Goal: Information Seeking & Learning: Learn about a topic

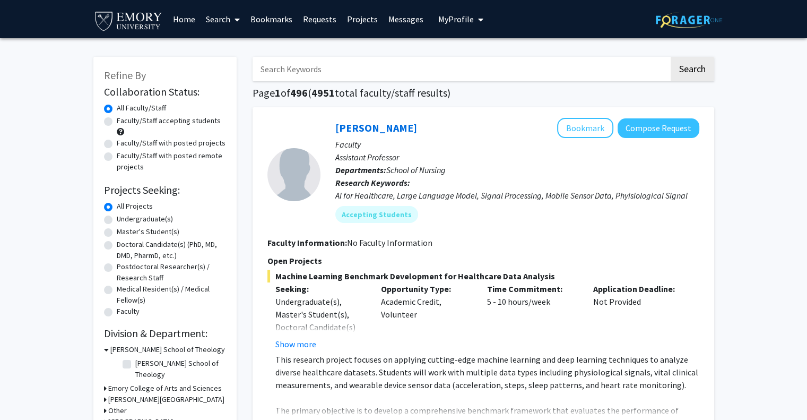
click at [332, 66] on input "Search Keywords" at bounding box center [461, 69] width 417 height 24
type input "chemistry"
click at [671, 57] on button "Search" at bounding box center [693, 69] width 44 height 24
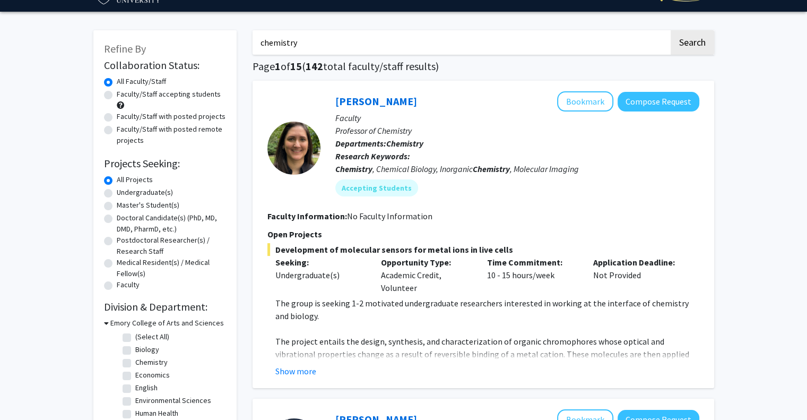
scroll to position [28, 0]
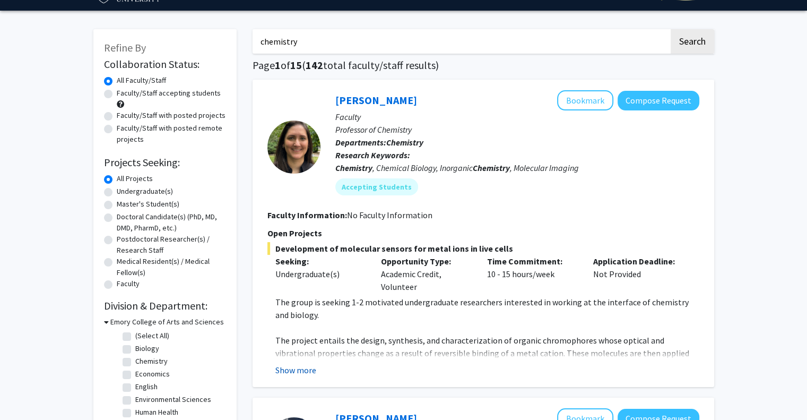
click at [296, 367] on button "Show more" at bounding box center [295, 370] width 41 height 13
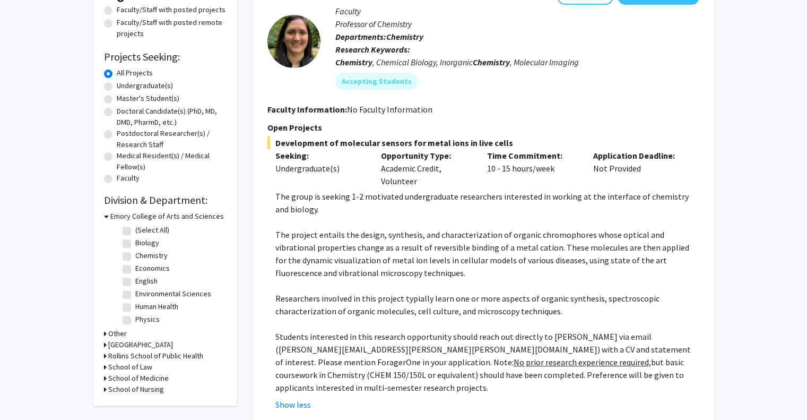
scroll to position [136, 0]
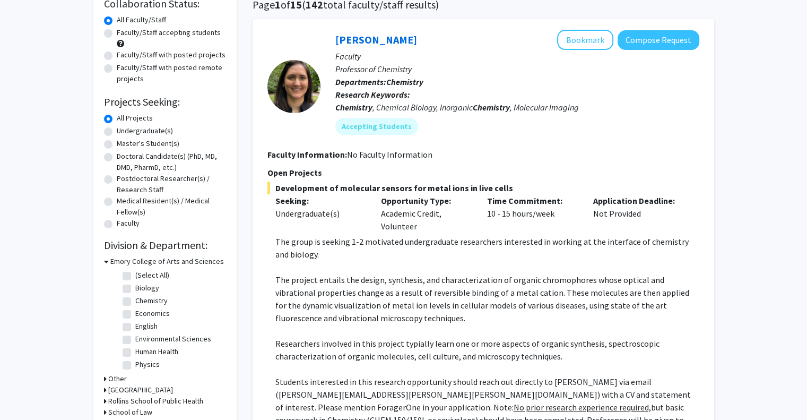
scroll to position [64, 0]
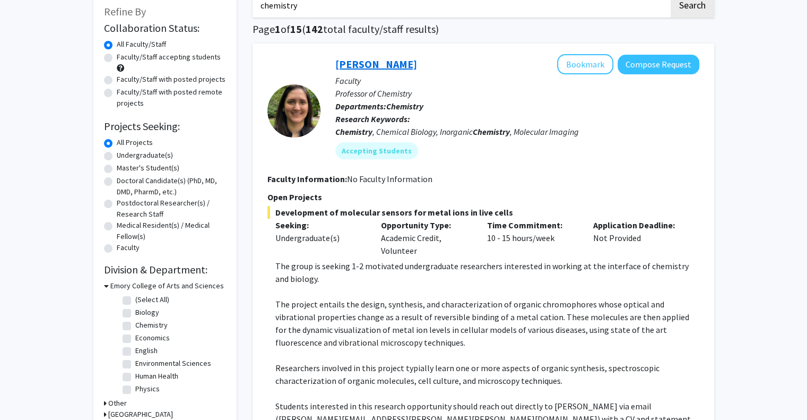
click at [393, 65] on link "[PERSON_NAME]" at bounding box center [376, 63] width 82 height 13
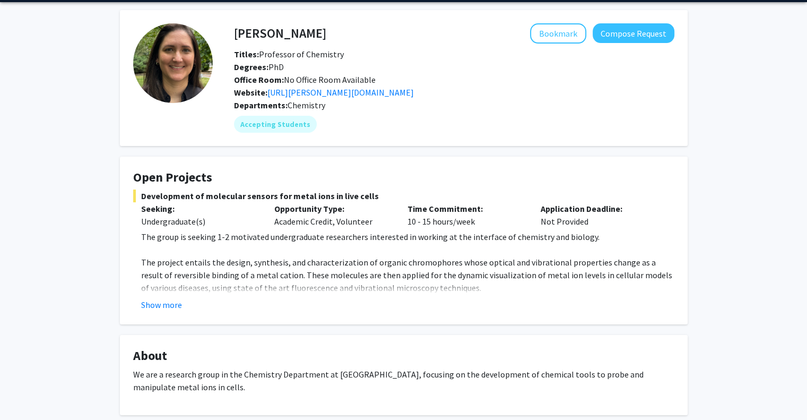
scroll to position [36, 0]
click at [386, 94] on link "[URL][PERSON_NAME][DOMAIN_NAME]" at bounding box center [340, 92] width 146 height 11
click at [170, 307] on button "Show more" at bounding box center [161, 304] width 41 height 13
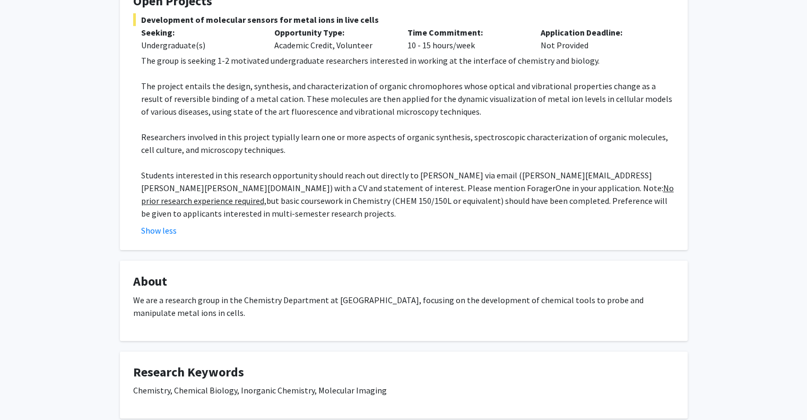
scroll to position [0, 0]
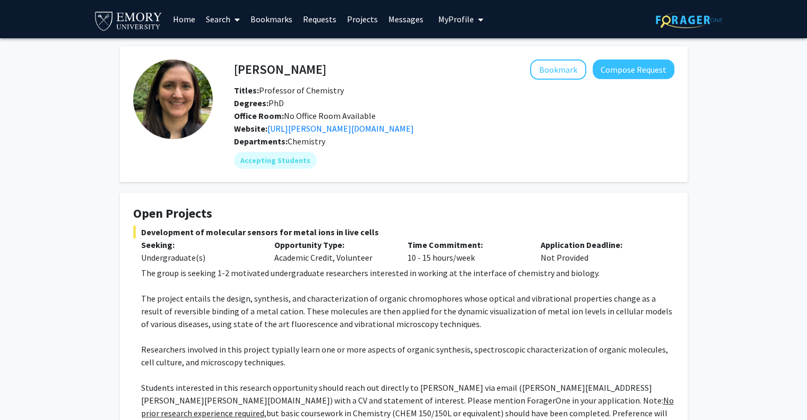
click at [174, 12] on link "Home" at bounding box center [184, 19] width 33 height 37
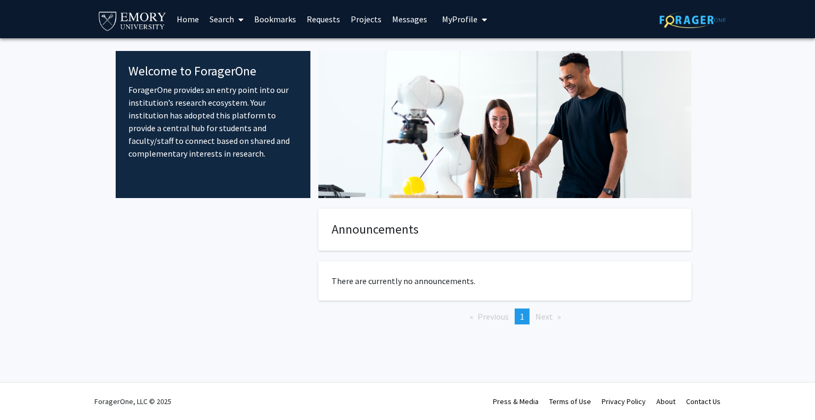
click at [232, 11] on link "Search" at bounding box center [226, 19] width 45 height 37
click at [244, 45] on span "Faculty/Staff" at bounding box center [243, 48] width 78 height 21
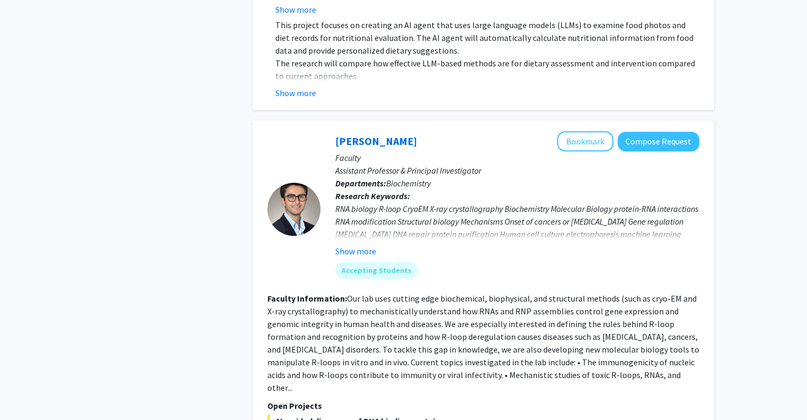
scroll to position [509, 0]
click at [364, 252] on button "Show more" at bounding box center [355, 250] width 41 height 13
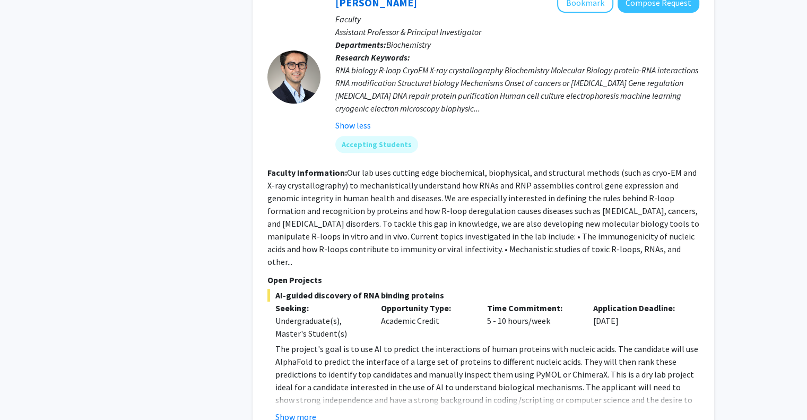
scroll to position [647, 0]
click at [297, 410] on button "Show more" at bounding box center [295, 416] width 41 height 13
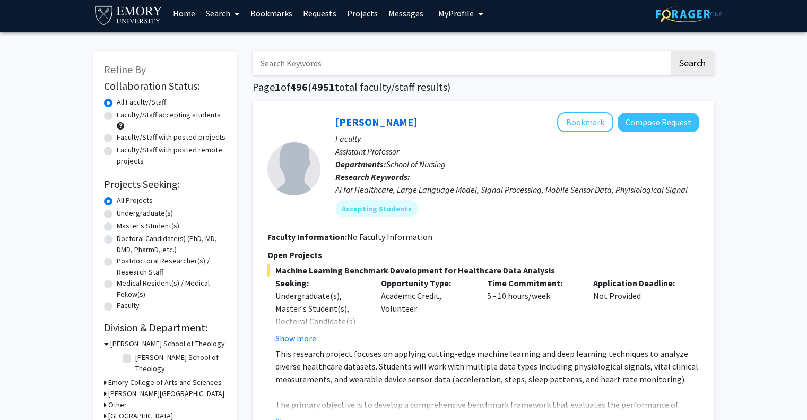
scroll to position [0, 0]
